Goal: Check status: Verify the current state of an ongoing process or item

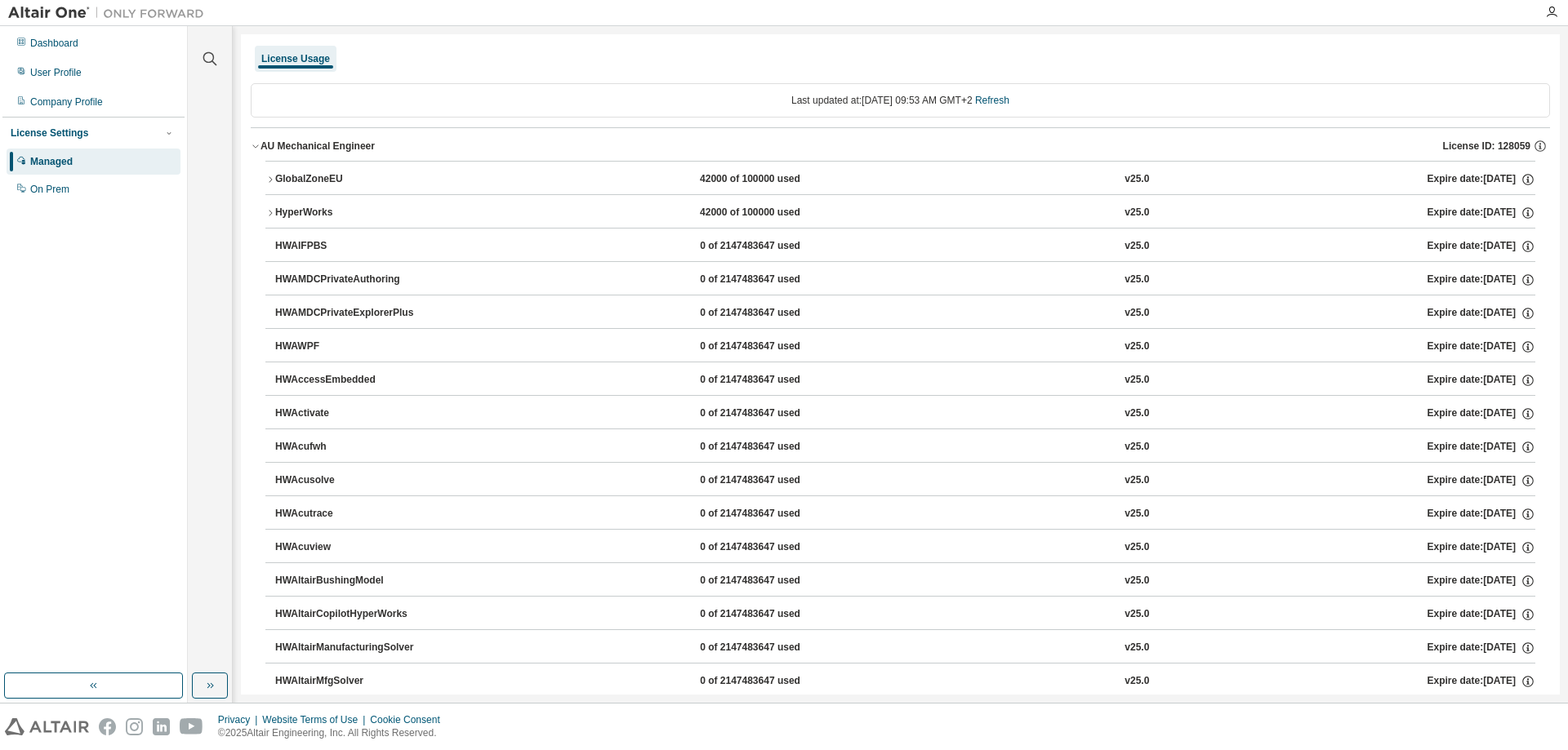
click at [332, 170] on button "GlobalZoneEU 42000 of 100000 used v25.0 Expire date: 2025-11-01" at bounding box center [900, 179] width 1270 height 36
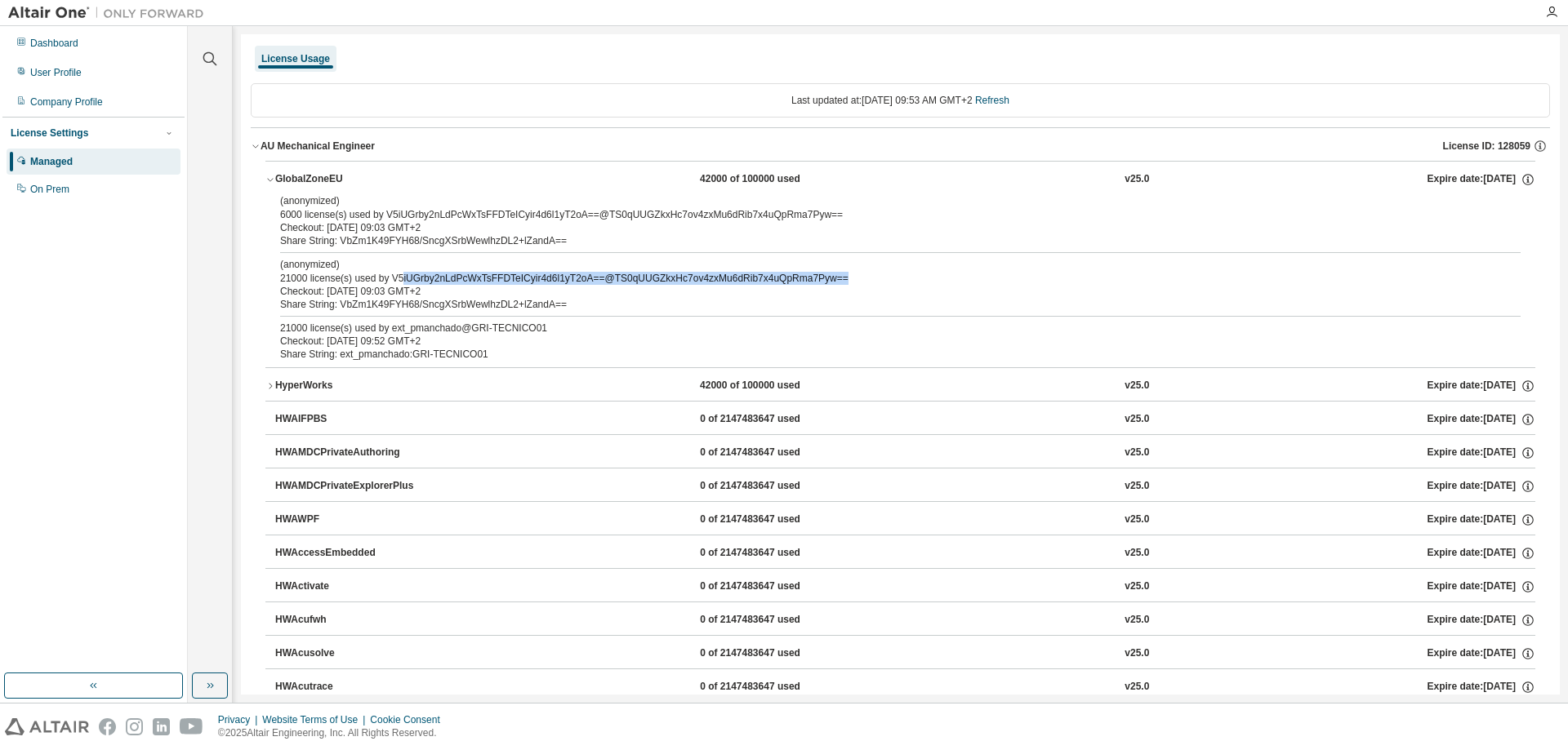
drag, startPoint x: 401, startPoint y: 283, endPoint x: 1005, endPoint y: 283, distance: 604.0
click at [1005, 283] on div "(anonymized) 21000 license(s) used by V5iUGrby2nLdPcWxTsFFDTeICyir4d6l1yT2oA==@…" at bounding box center [881, 271] width 1202 height 27
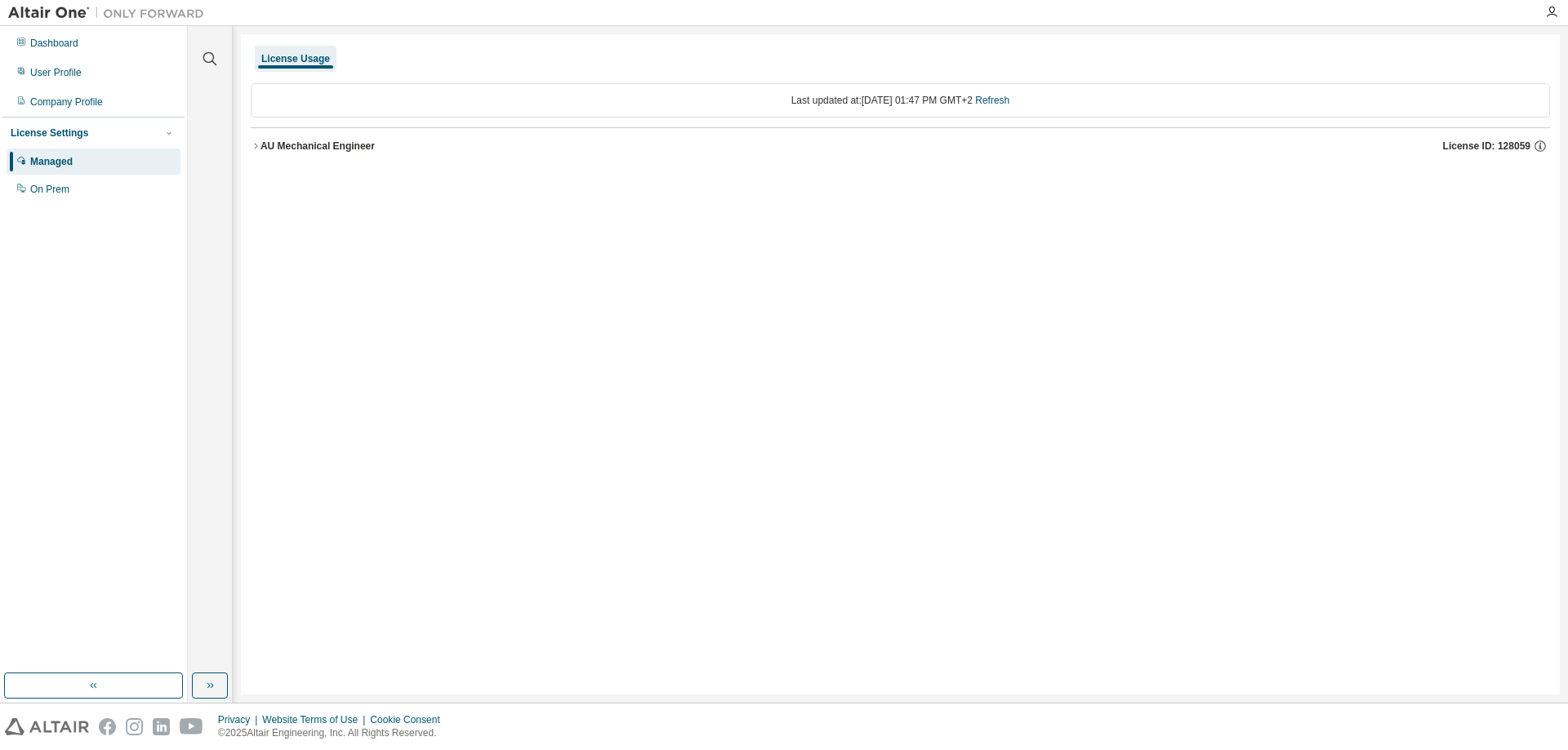
click at [333, 131] on button "AU Mechanical Engineer License ID: 128059" at bounding box center [900, 146] width 1300 height 36
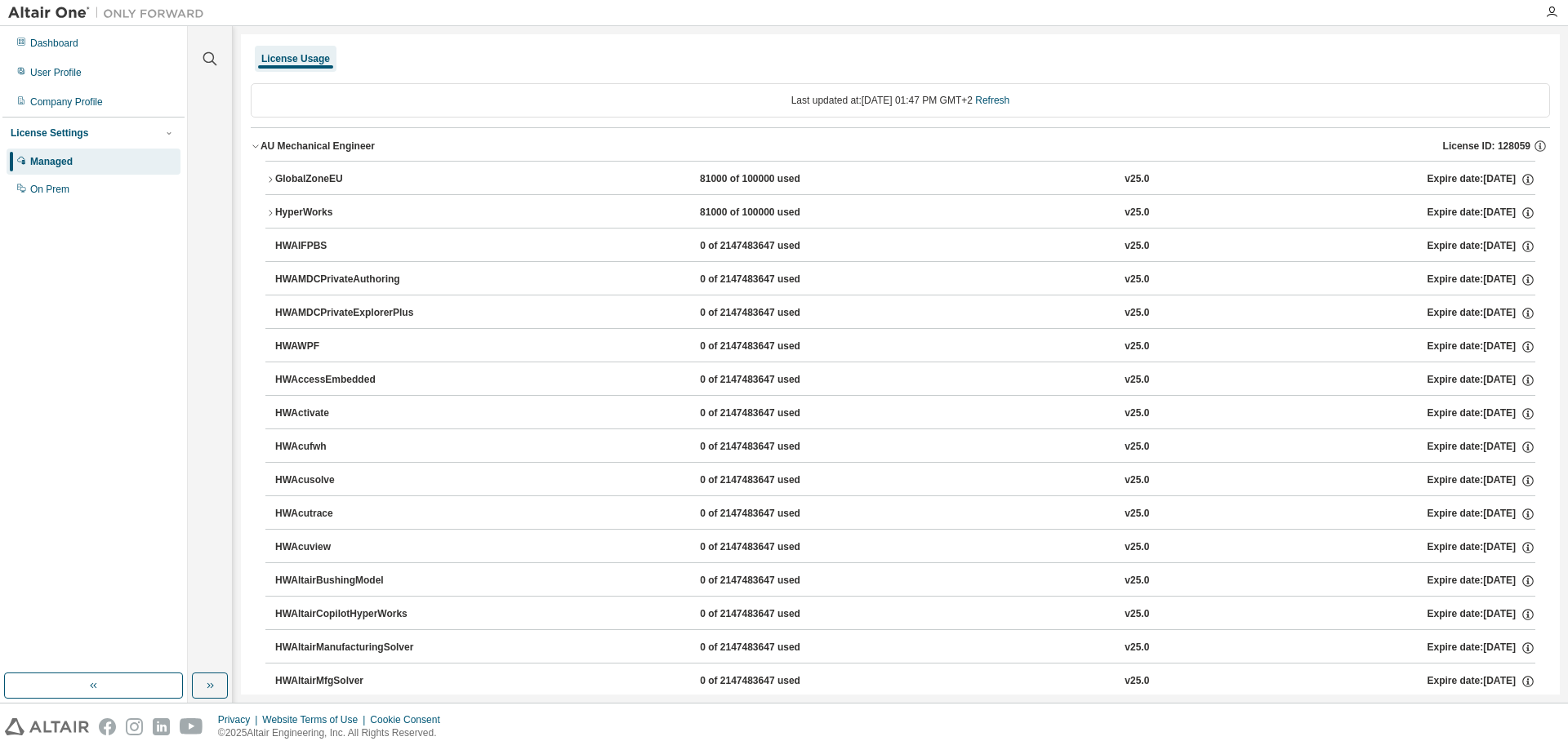
click at [328, 152] on div "AU Mechanical Engineer" at bounding box center [318, 146] width 115 height 13
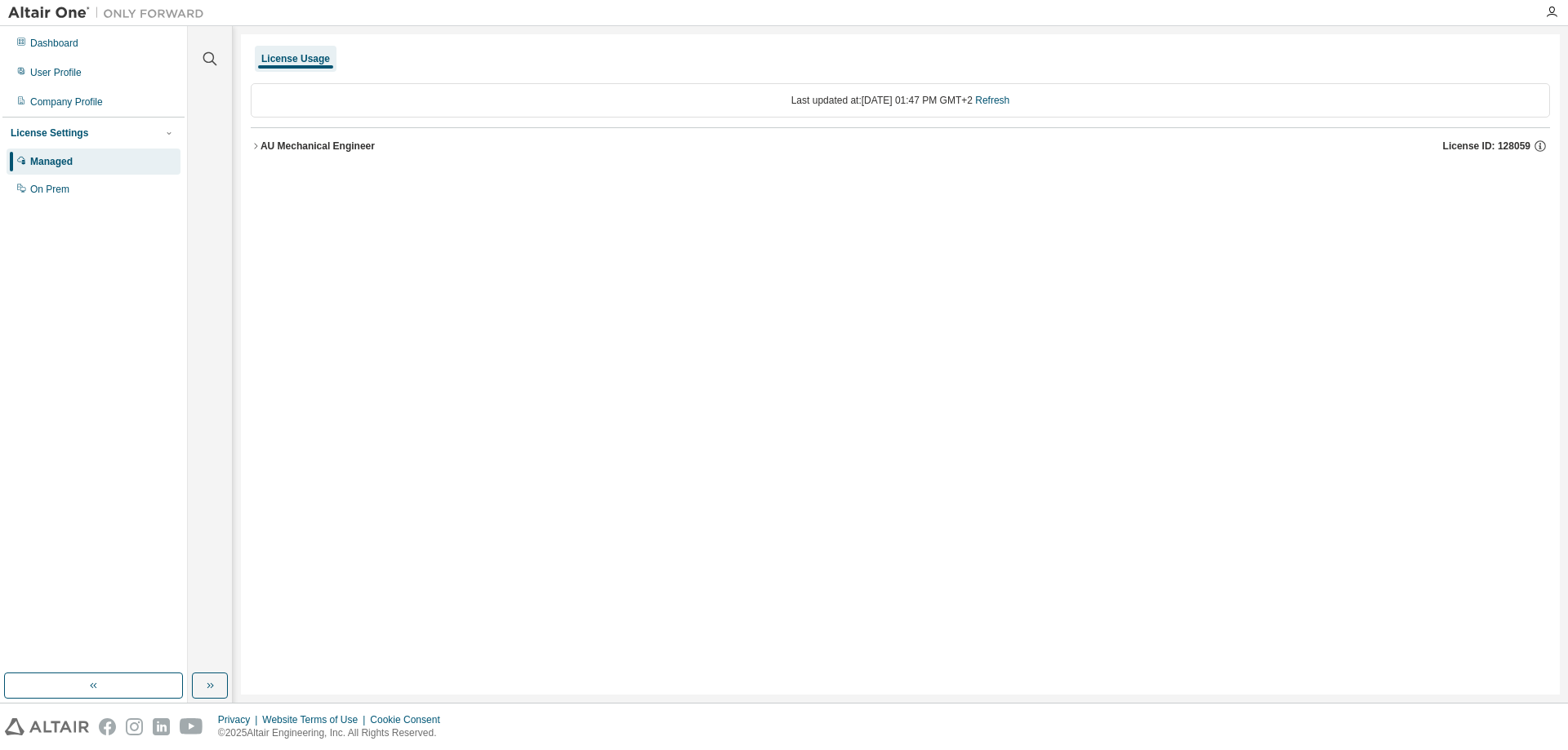
click at [329, 141] on div "AU Mechanical Engineer" at bounding box center [318, 146] width 115 height 13
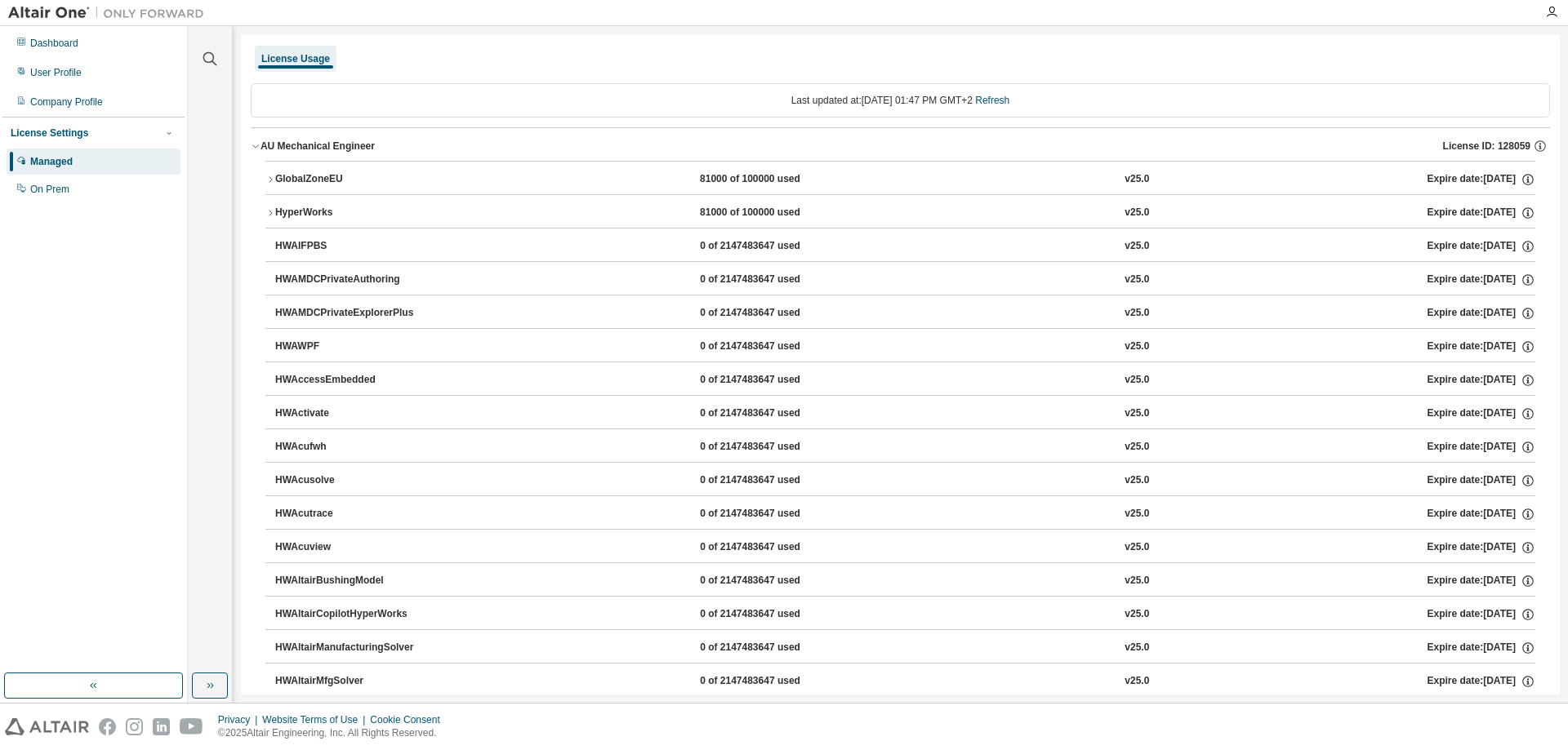
click at [323, 166] on button "GlobalZoneEU 81000 of 100000 used v25.0 Expire date: [DATE]" at bounding box center [900, 179] width 1270 height 36
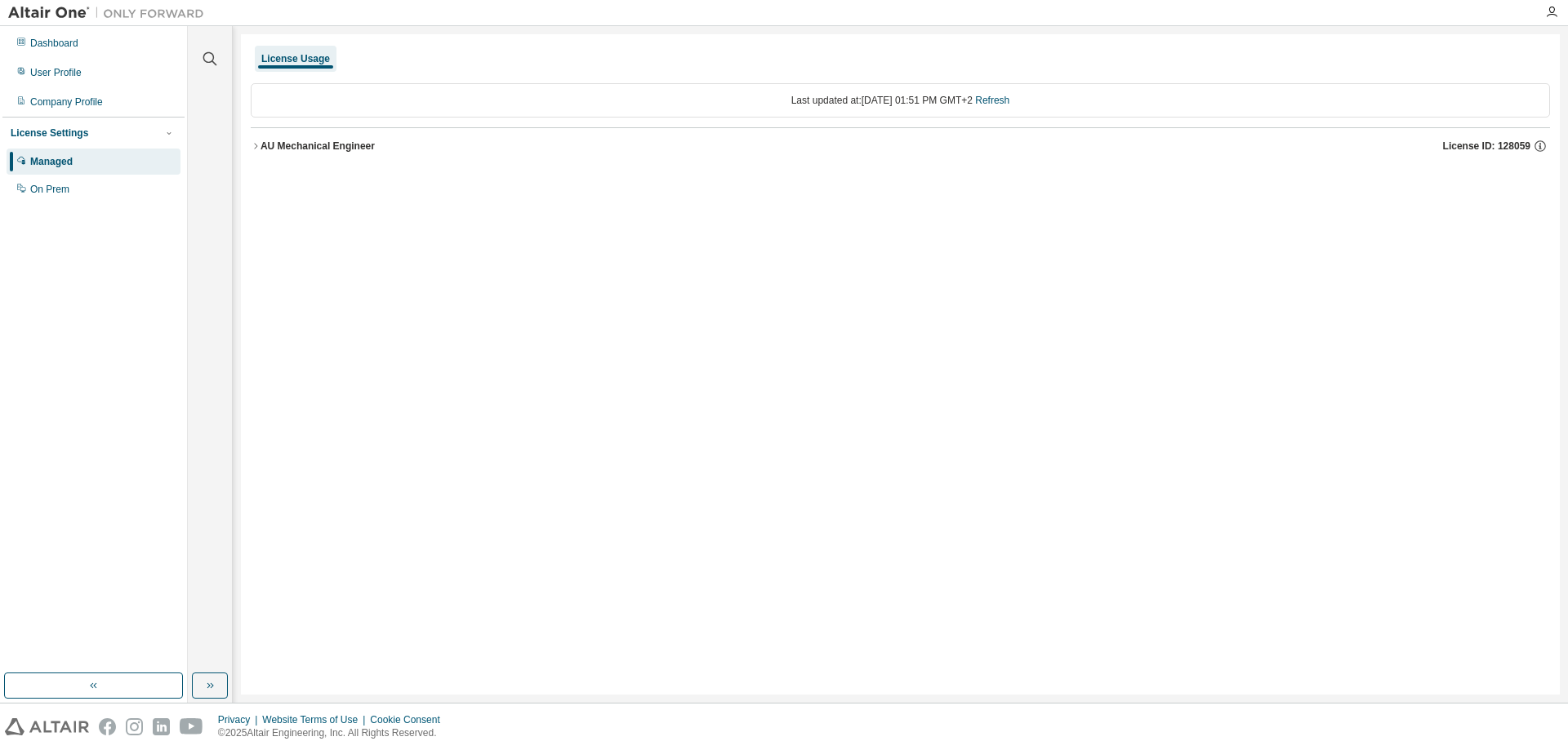
click at [293, 154] on button "AU Mechanical Engineer License ID: 128059" at bounding box center [900, 146] width 1300 height 36
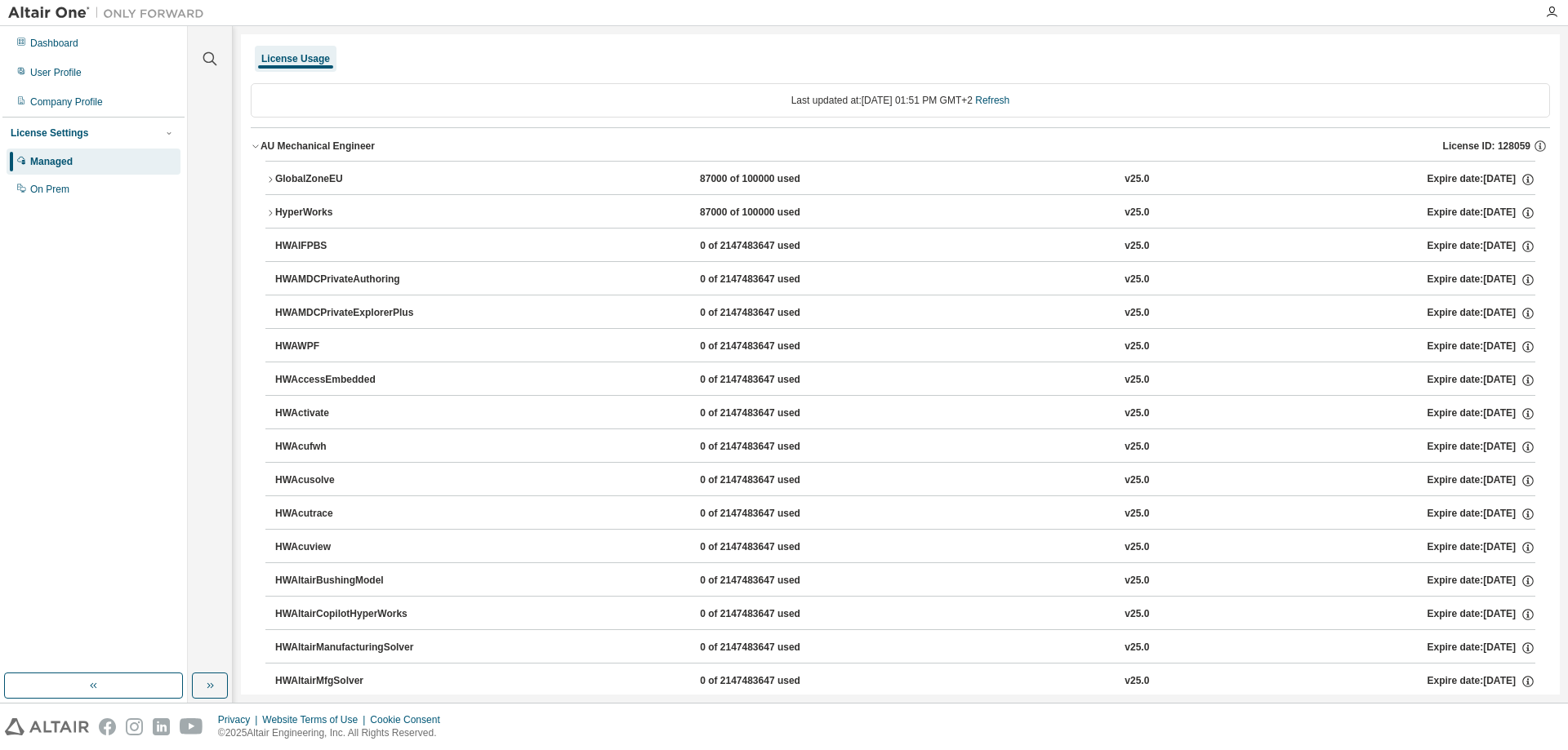
click at [298, 143] on div "AU Mechanical Engineer" at bounding box center [318, 146] width 115 height 13
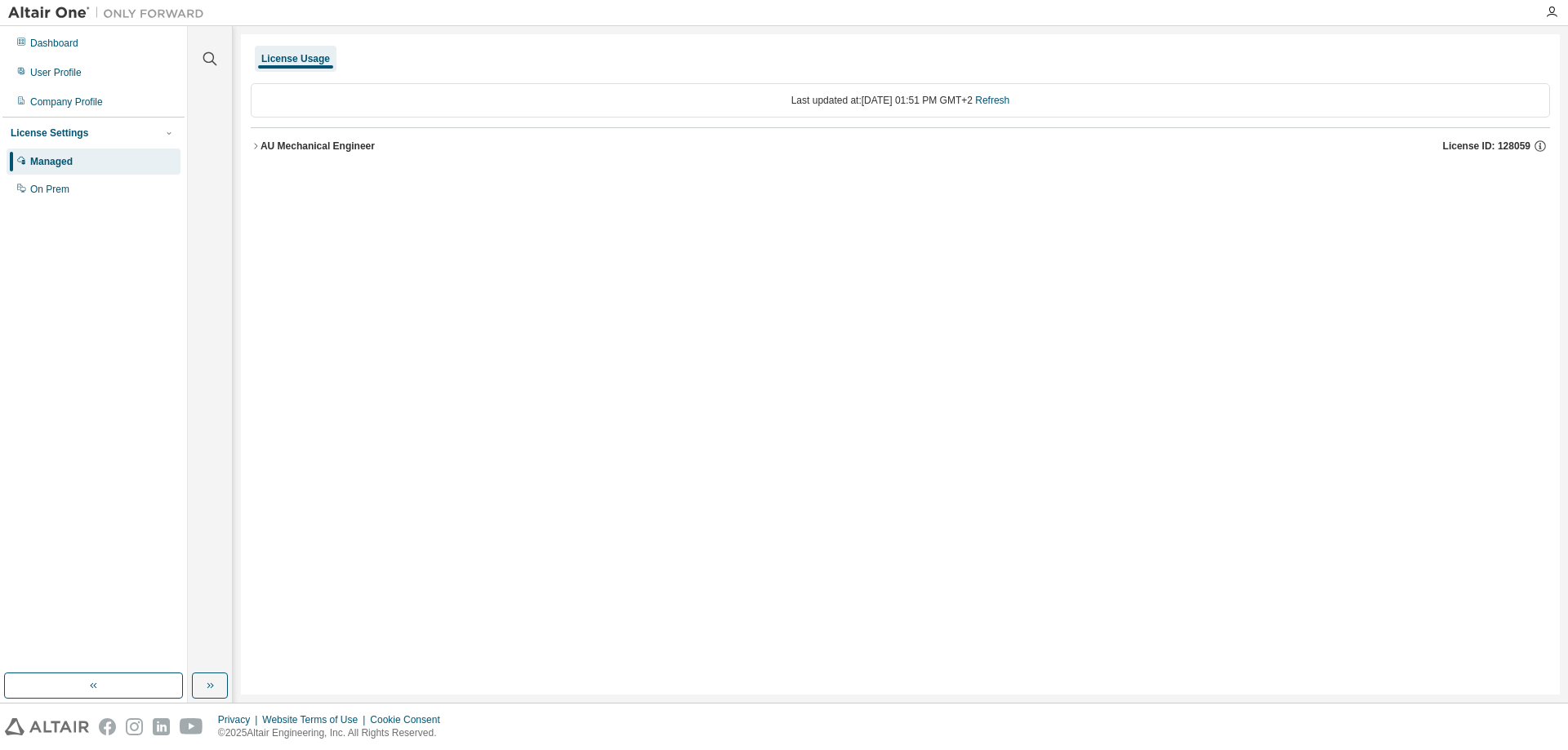
click at [303, 143] on div "AU Mechanical Engineer" at bounding box center [318, 146] width 115 height 13
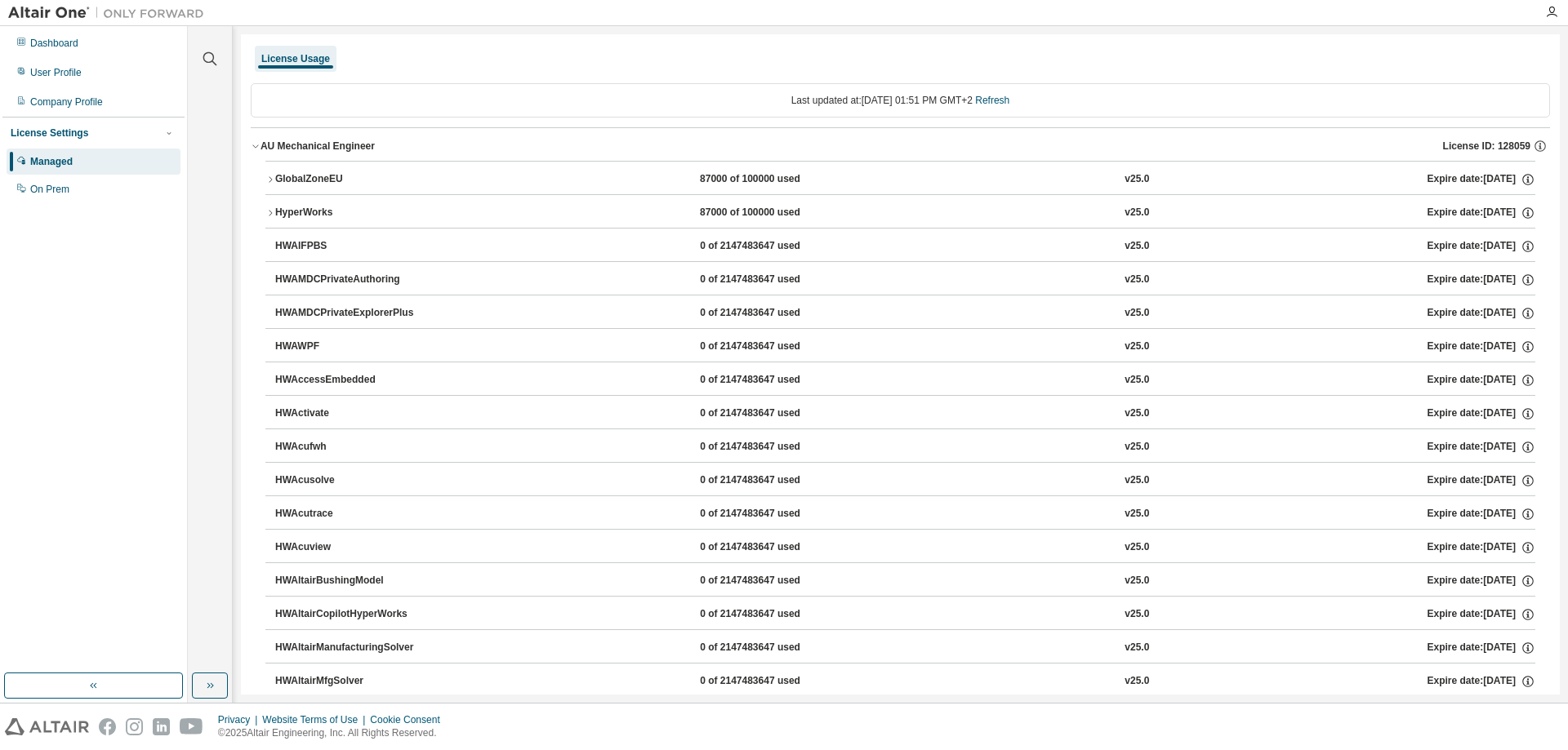
click at [306, 165] on button "GlobalZoneEU 87000 of 100000 used v25.0 Expire date: 2025-11-01" at bounding box center [900, 179] width 1270 height 36
